Goal: Information Seeking & Learning: Learn about a topic

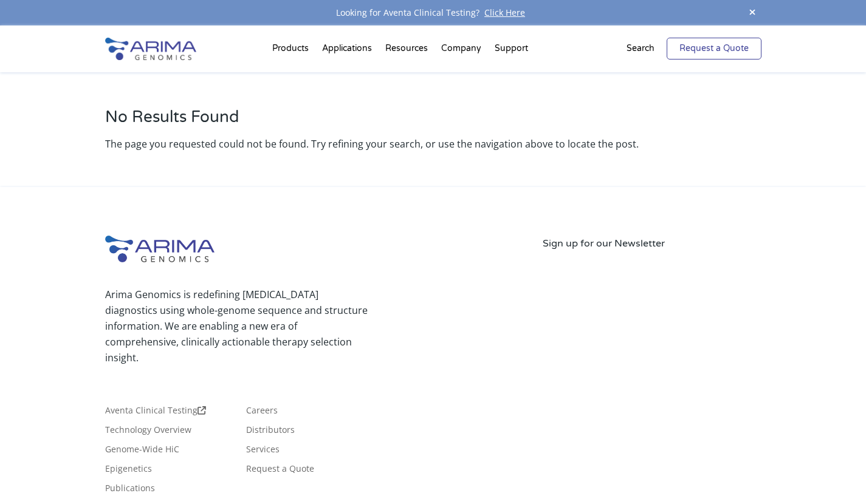
click at [695, 57] on link "Request a Quote" at bounding box center [713, 49] width 95 height 22
click at [704, 50] on link "Request a Quote" at bounding box center [713, 49] width 95 height 22
drag, startPoint x: 748, startPoint y: 14, endPoint x: 731, endPoint y: 19, distance: 17.9
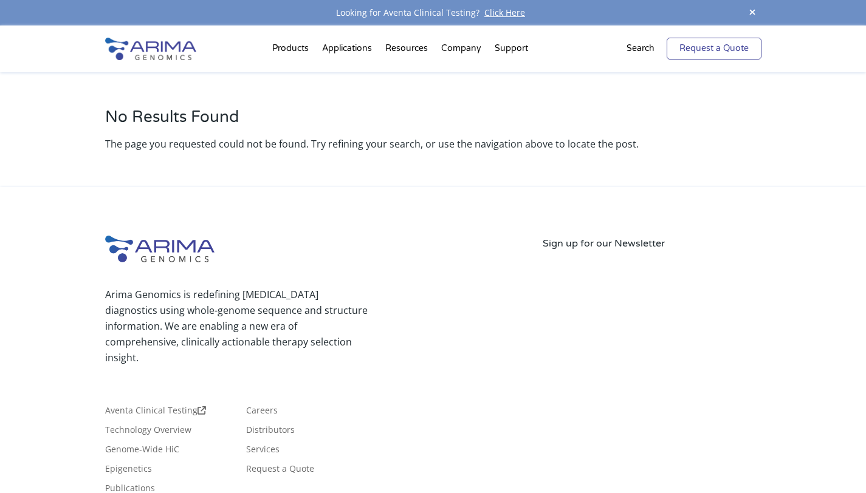
click at [748, 14] on span at bounding box center [752, 13] width 18 height 16
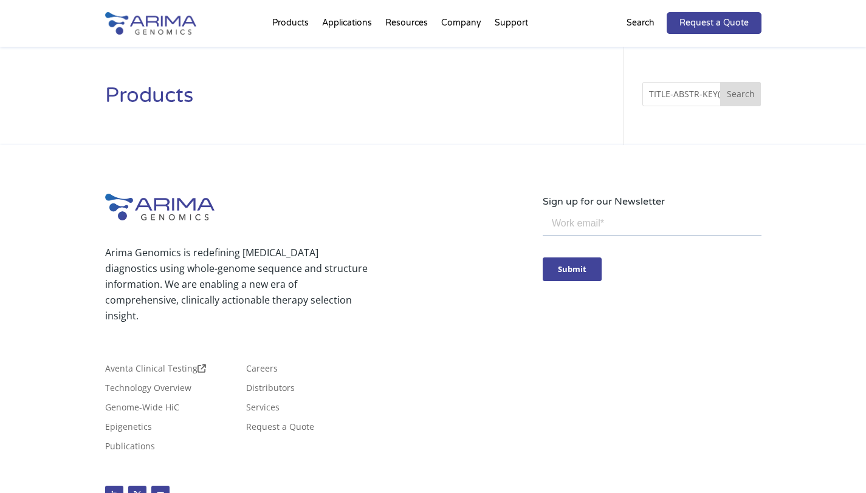
click at [693, 96] on input "TITLE-ABSTR-KEY("Smart agriculture" OR "Smart farming" OR "Agricultural IoT") A…" at bounding box center [701, 94] width 118 height 24
click at [704, 97] on input "TITLE-ABSTR-KEY("Smart agriculture" OR "Smart farming" OR "Agricultural IoT") A…" at bounding box center [701, 94] width 118 height 24
click at [513, 26] on li "Support FAQs Contact Us" at bounding box center [511, 25] width 47 height 41
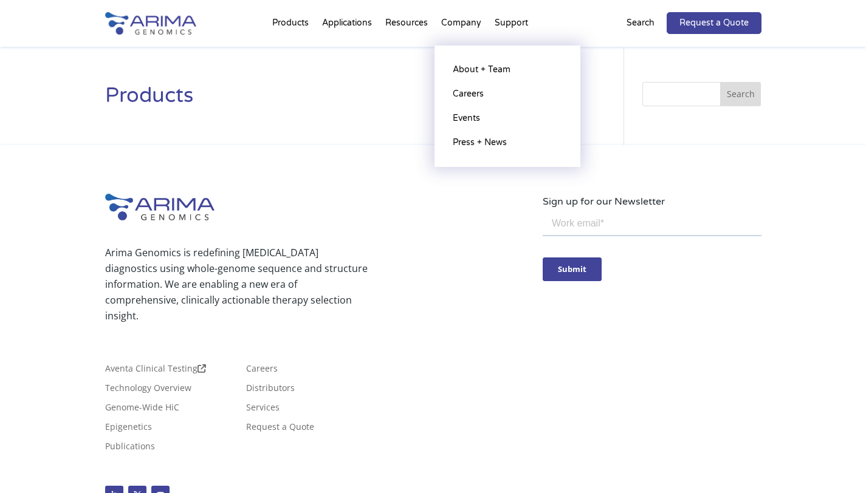
click at [468, 31] on li "Company About + Team Careers Events Press + News" at bounding box center [460, 25] width 53 height 41
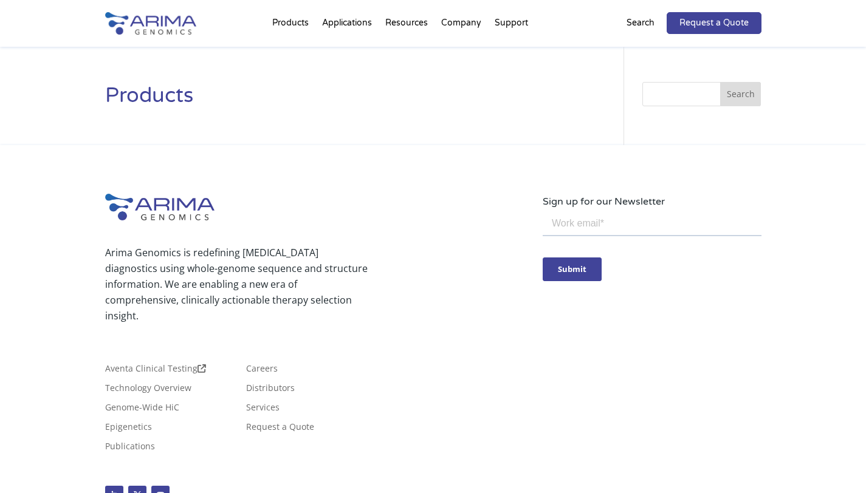
click at [707, 91] on input "Search" at bounding box center [701, 94] width 118 height 24
paste input "("Agricultural IoT" OR "Precision agriculture") AND ("yield" OR "cost reduction…"
type input "("Agricultural IoT" OR "Precision agriculture") AND ("yield" OR "cost reduction…"
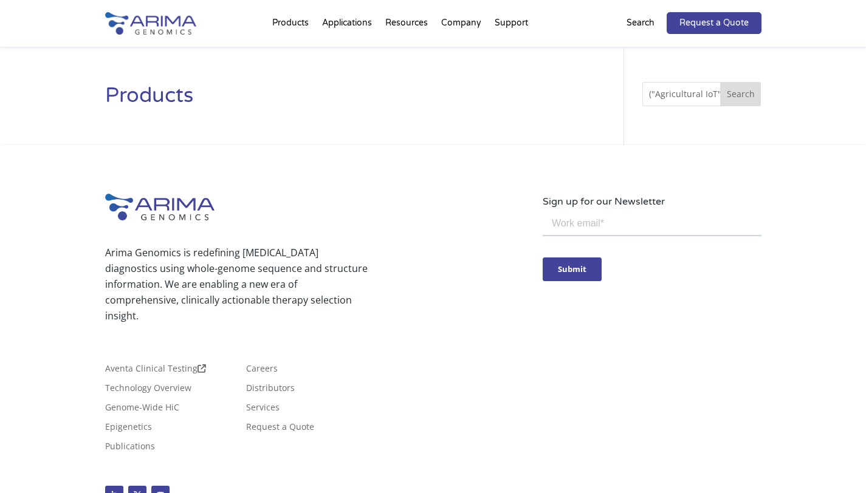
click at [740, 95] on button "Search" at bounding box center [740, 94] width 41 height 24
